Goal: Check status: Check status

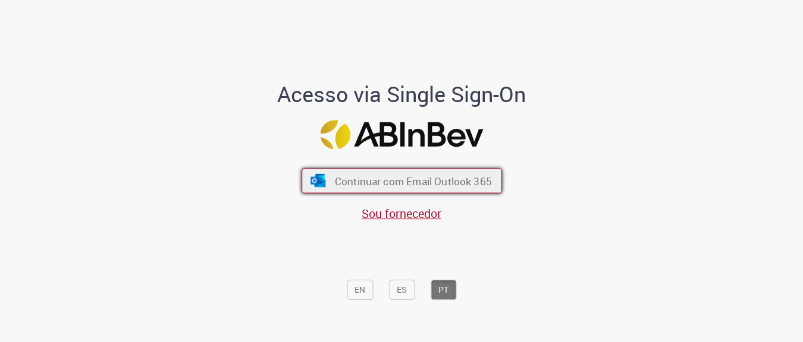
click at [364, 173] on button "Continuar com Email Outlook 365" at bounding box center [401, 180] width 200 height 25
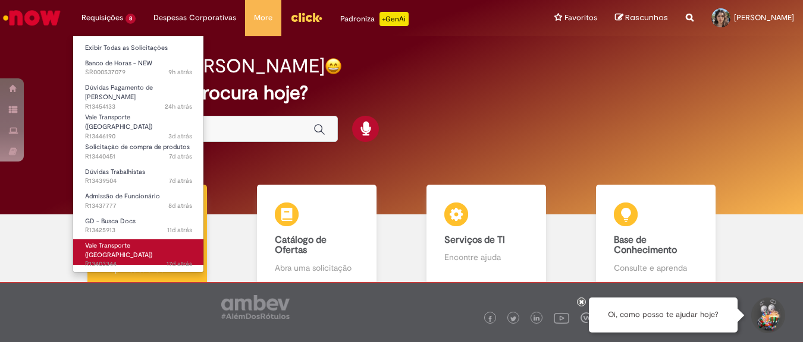
click at [155, 240] on link "Vale Transporte ([GEOGRAPHIC_DATA]) 17d atrás 17 dias atrás R13403344" at bounding box center [138, 253] width 131 height 26
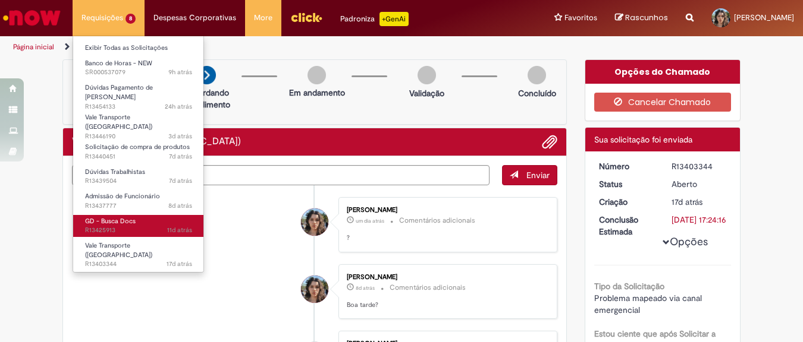
click at [149, 215] on link "GD - Busca Docs 11d atrás 11 dias atrás R13425913" at bounding box center [138, 226] width 131 height 22
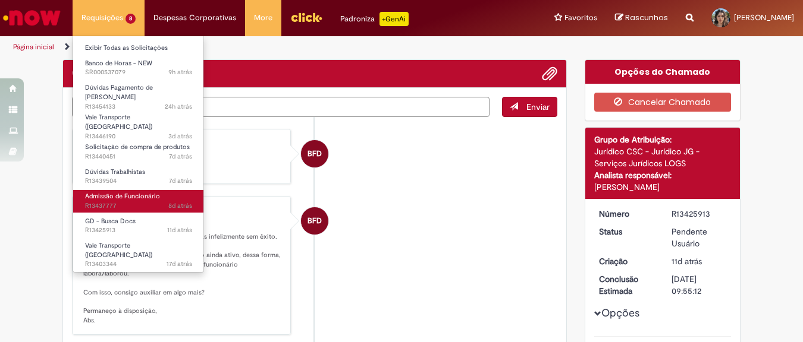
click at [144, 202] on span "8d atrás 8 dias atrás R13437777" at bounding box center [138, 207] width 107 height 10
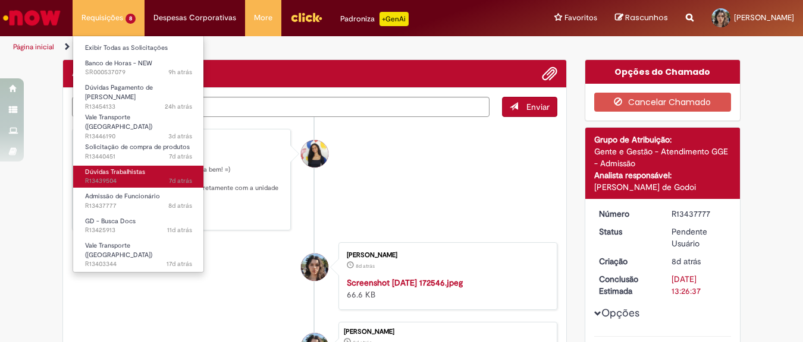
click at [140, 177] on span "7d atrás 7 dias atrás R13439504" at bounding box center [138, 182] width 107 height 10
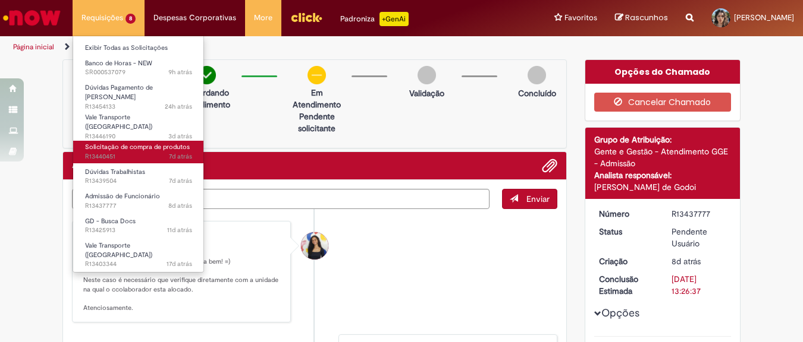
click at [146, 142] on link "Solicitação de compra de produtos 7d atrás 7 dias atrás R13440451" at bounding box center [138, 152] width 131 height 22
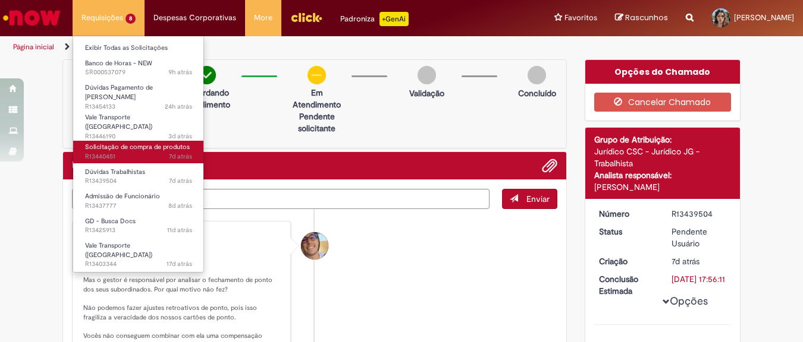
click at [145, 143] on span "Solicitação de compra de produtos" at bounding box center [137, 147] width 105 height 9
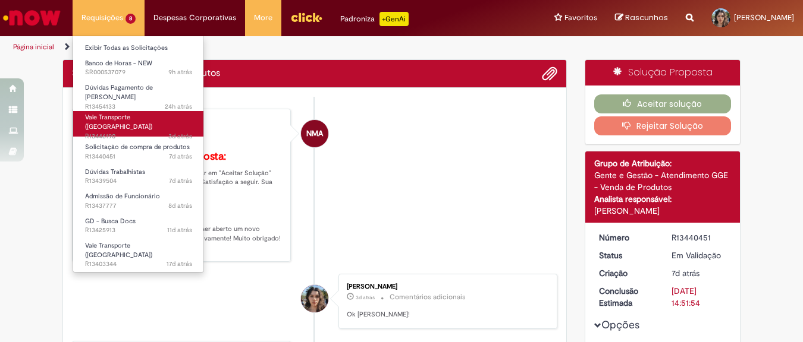
click at [149, 113] on link "Vale Transporte (VT) 3d atrás 3 dias atrás R13446190" at bounding box center [138, 124] width 131 height 26
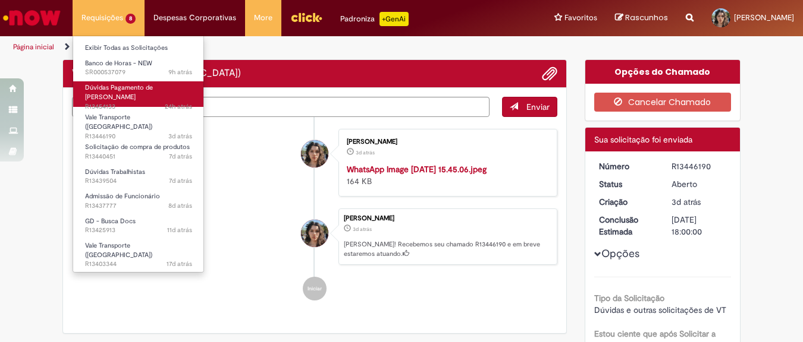
click at [147, 83] on link "Dúvidas Pagamento de [PERSON_NAME] 24h atrás 24 horas atrás R13454133" at bounding box center [138, 94] width 131 height 26
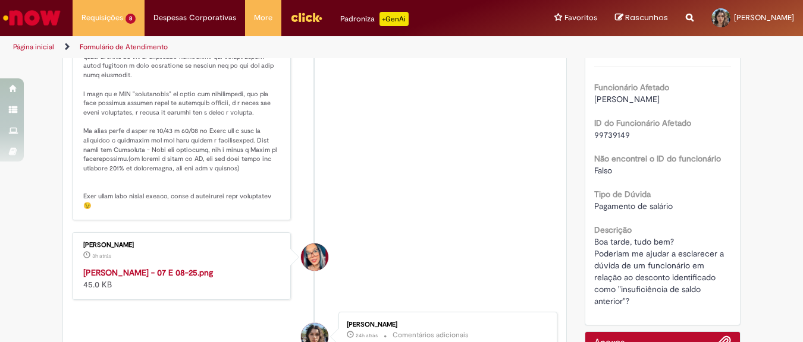
scroll to position [330, 0]
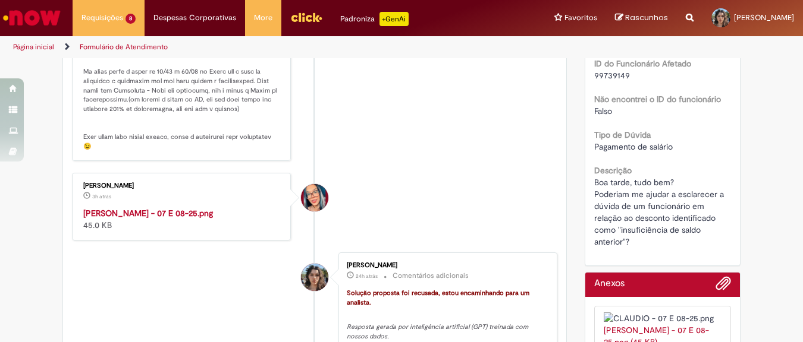
click at [218, 208] on img "Histórico de tíquete" at bounding box center [182, 208] width 198 height 0
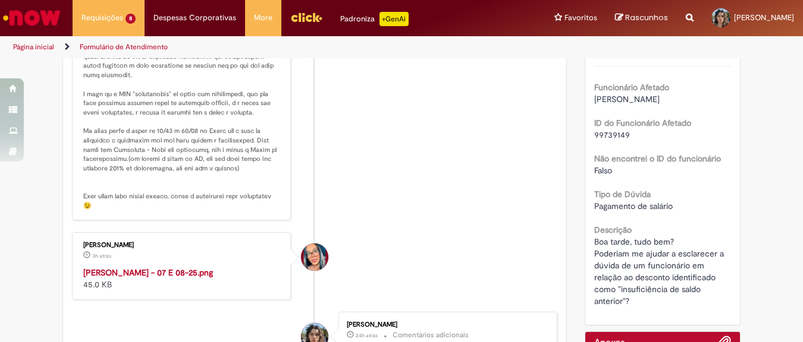
click at [366, 300] on li "[PERSON_NAME] 3h atrás 3 horas atrás [PERSON_NAME] - 07 E 08-25.png 45.0 KB" at bounding box center [314, 266] width 485 height 68
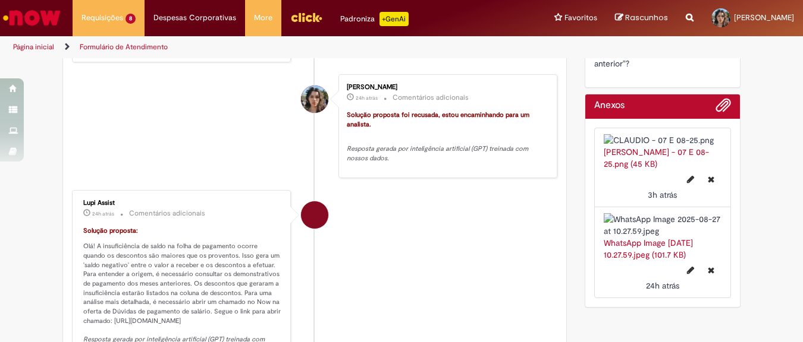
scroll to position [568, 0]
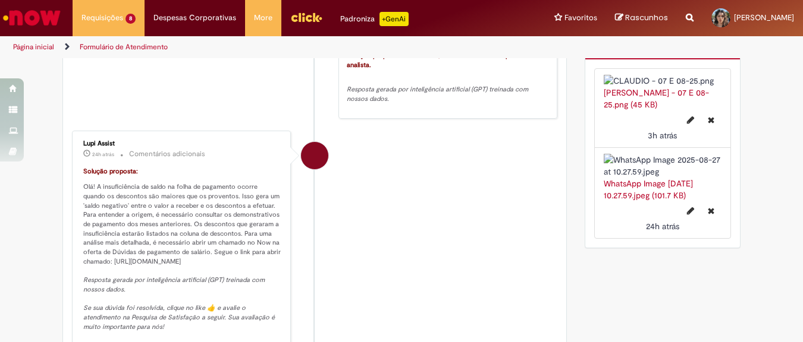
click at [658, 201] on link "WhatsApp Image [DATE] 10.27.59.jpeg (101.7 KB)" at bounding box center [648, 189] width 89 height 23
click at [777, 135] on div "Verificar Código de Barras Aguardando Aprovação Aguardando atendimento Em Atend…" at bounding box center [401, 50] width 803 height 1117
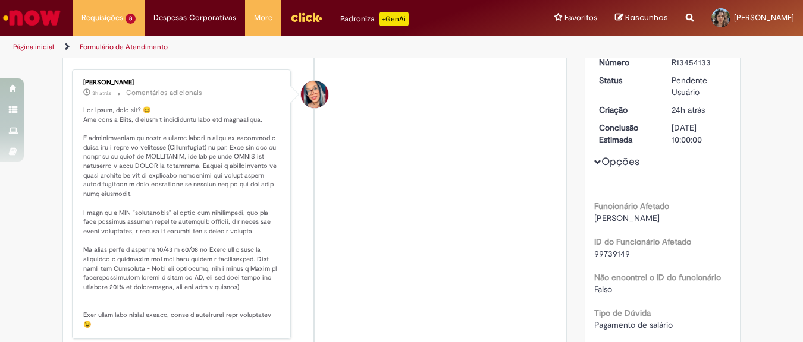
scroll to position [211, 0]
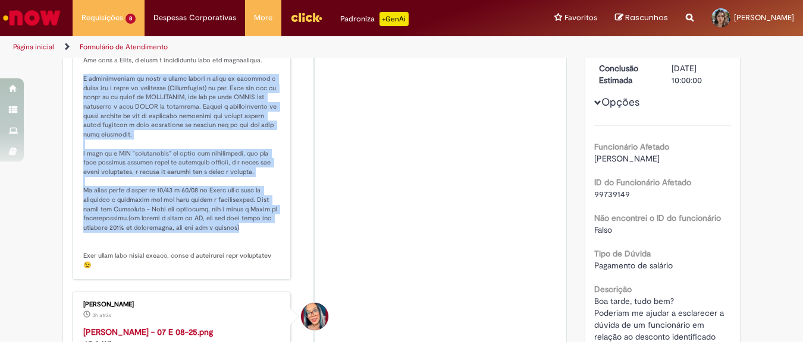
drag, startPoint x: 77, startPoint y: 77, endPoint x: 249, endPoint y: 228, distance: 228.7
click at [249, 228] on div "[PERSON_NAME] 3h atrás 3 horas atrás Comentários adicionais" at bounding box center [182, 145] width 212 height 263
copy p "insuficiência de saldo é gerada quando o saldo de desconto é maior que o saldo …"
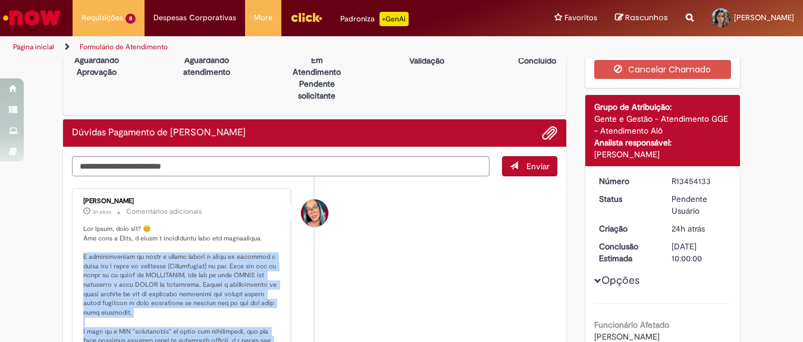
scroll to position [0, 0]
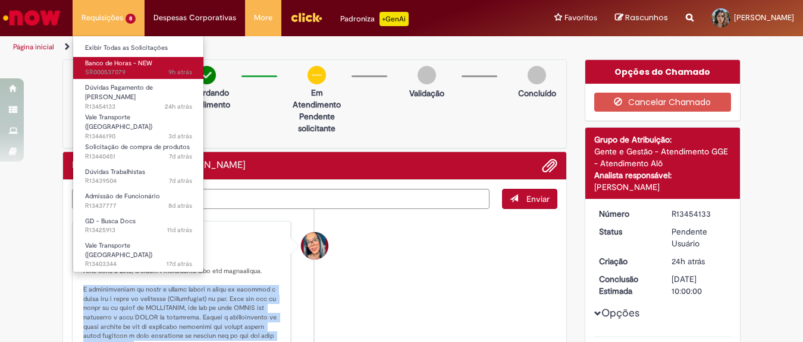
click at [141, 73] on span "9h atrás 9 horas atrás SR000537079" at bounding box center [138, 73] width 107 height 10
